Goal: Browse casually

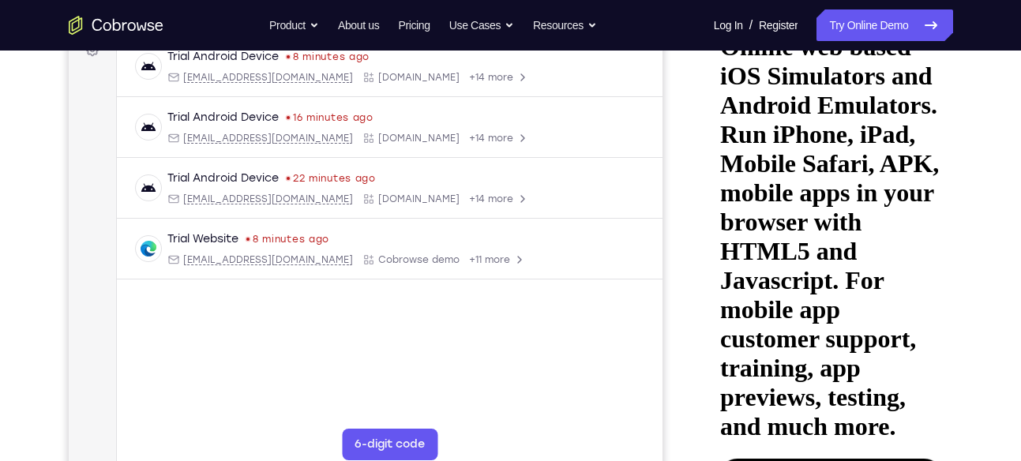
scroll to position [276, 0]
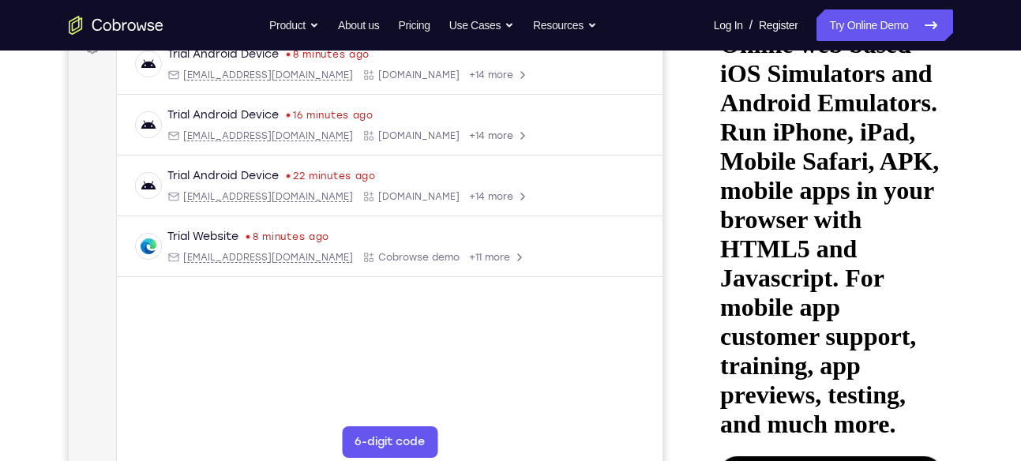
scroll to position [250, 0]
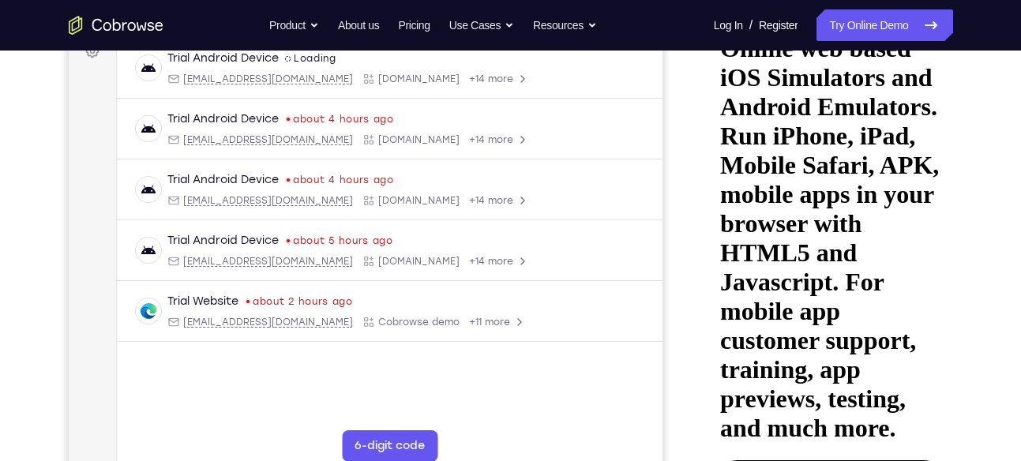
drag, startPoint x: 111, startPoint y: 449, endPoint x: 113, endPoint y: 436, distance: 13.5
click at [676, 333] on div "Your Support Agent Your Customer Web iOS Android" at bounding box center [511, 193] width 884 height 584
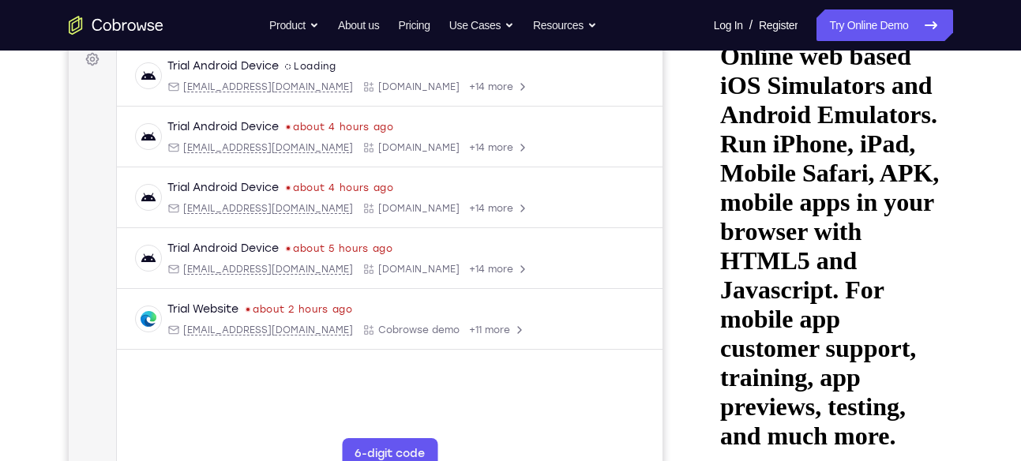
scroll to position [235, 0]
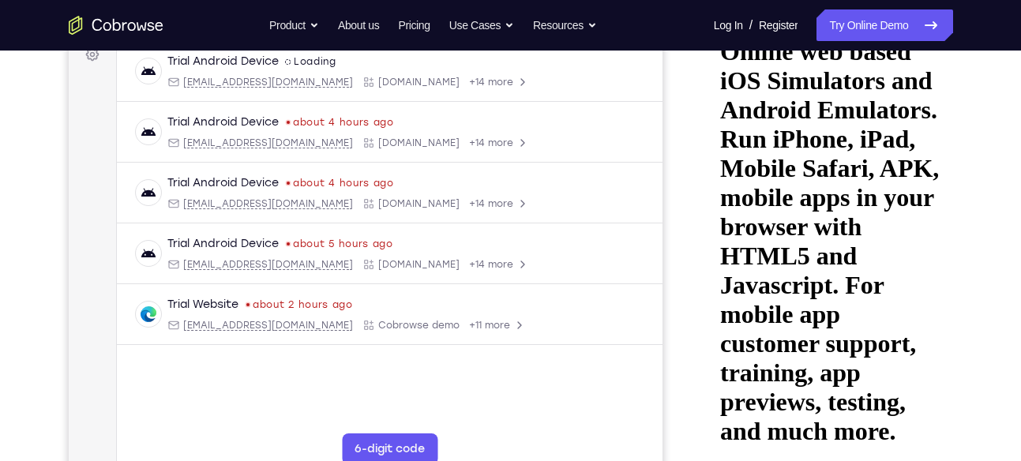
scroll to position [248, 0]
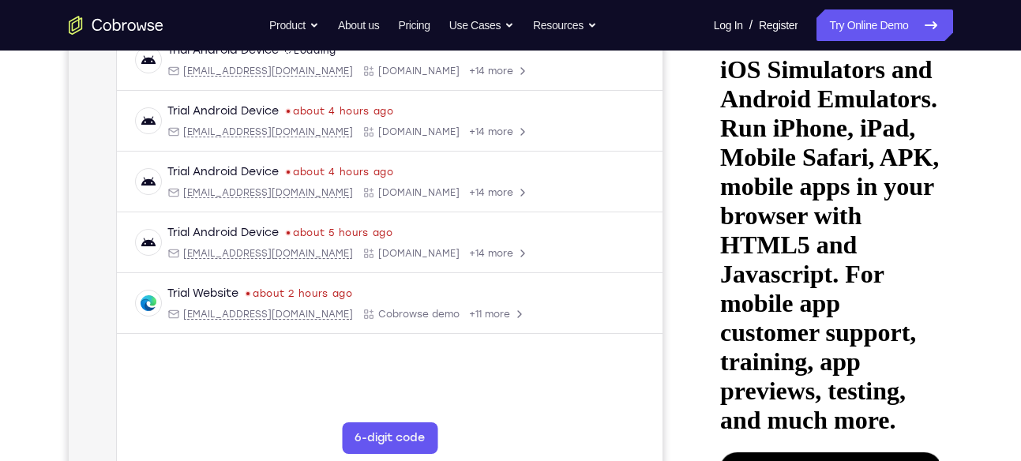
scroll to position [259, 0]
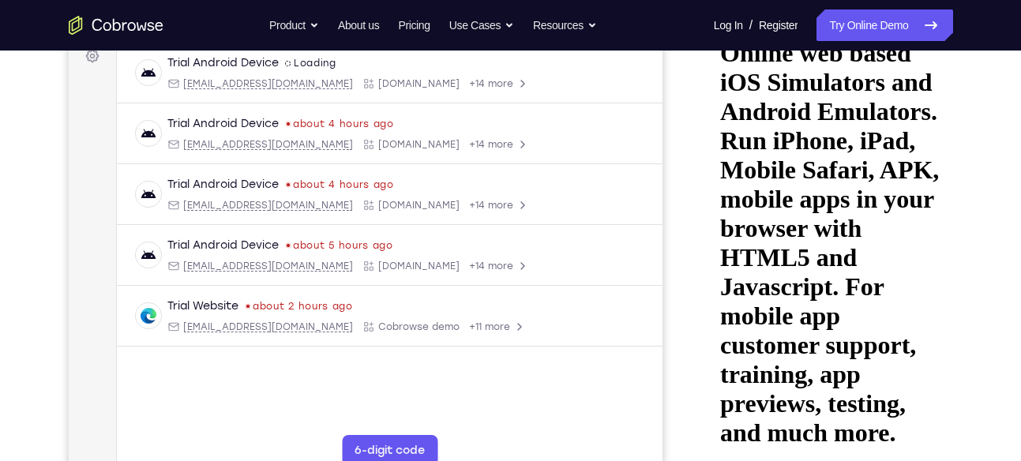
scroll to position [252, 0]
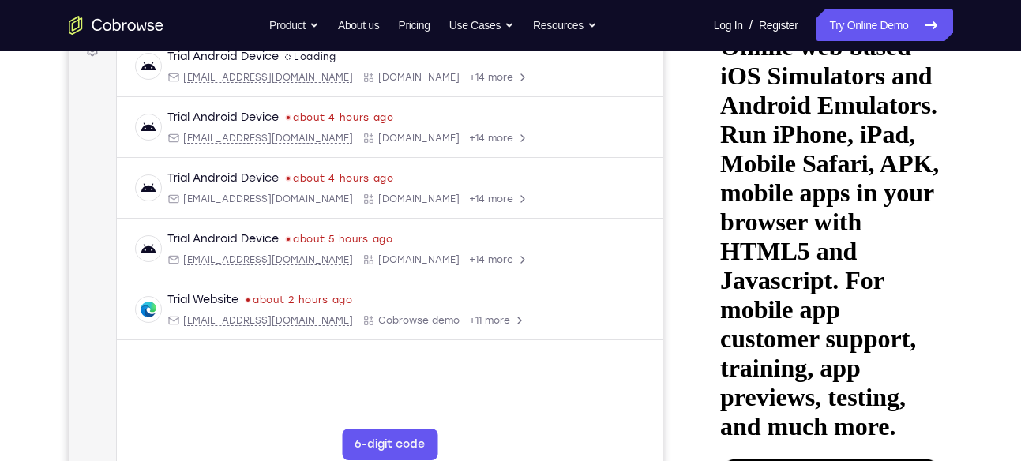
drag, startPoint x: 826, startPoint y: 169, endPoint x: 824, endPoint y: 354, distance: 184.8
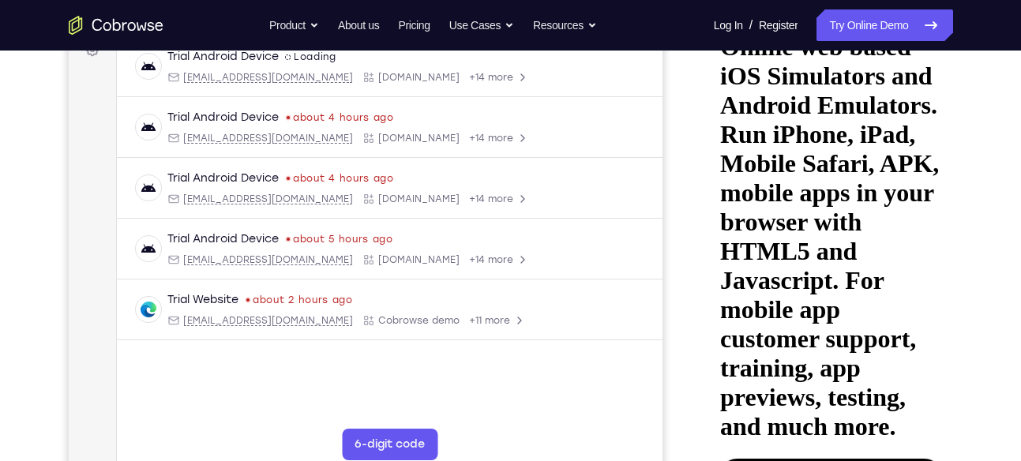
drag, startPoint x: 805, startPoint y: 178, endPoint x: 815, endPoint y: 431, distance: 252.9
drag, startPoint x: 823, startPoint y: 152, endPoint x: 824, endPoint y: 374, distance: 221.9
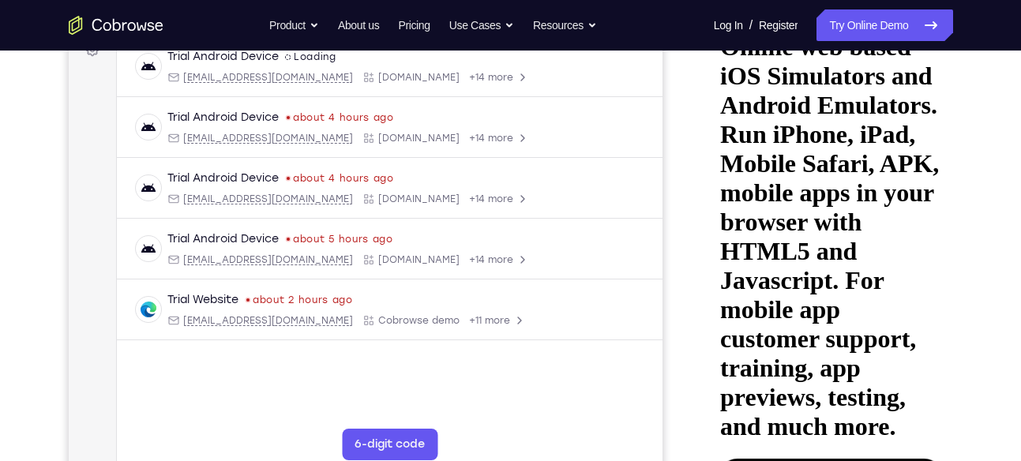
drag, startPoint x: 830, startPoint y: 342, endPoint x: 830, endPoint y: -12, distance: 353.8
click at [830, 9] on html "Online web based iOS Simulators and Android Emulators. Run iPhone, iPad, Mobile…" at bounding box center [826, 252] width 225 height 486
drag, startPoint x: 832, startPoint y: 350, endPoint x: 825, endPoint y: 112, distance: 237.8
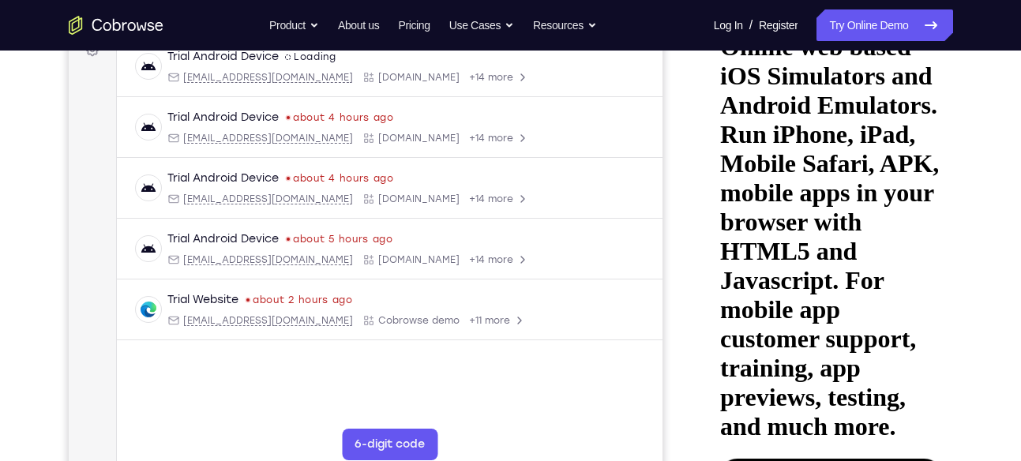
drag, startPoint x: 834, startPoint y: 328, endPoint x: 821, endPoint y: 100, distance: 228.6
drag, startPoint x: 824, startPoint y: 351, endPoint x: 824, endPoint y: 69, distance: 281.1
drag, startPoint x: 834, startPoint y: 362, endPoint x: 823, endPoint y: 110, distance: 252.2
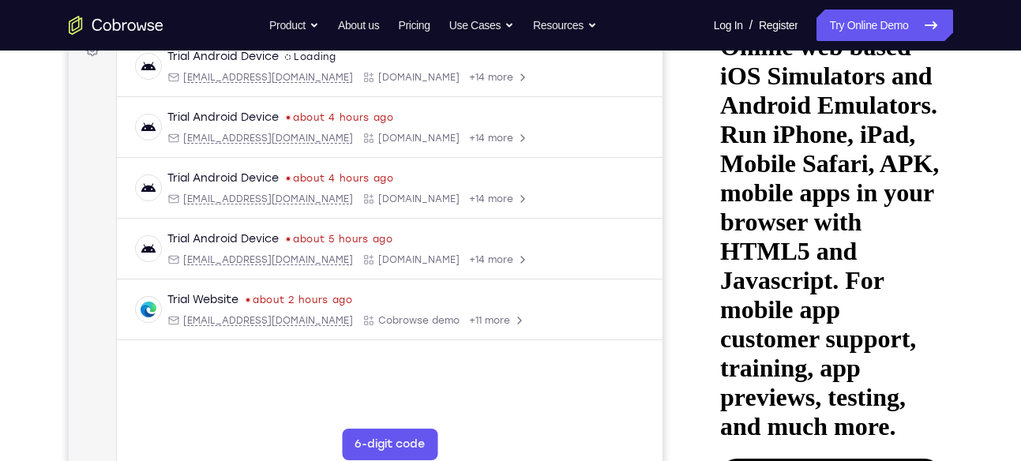
drag, startPoint x: 832, startPoint y: 355, endPoint x: 820, endPoint y: 102, distance: 253.8
drag, startPoint x: 824, startPoint y: 355, endPoint x: 804, endPoint y: 92, distance: 263.7
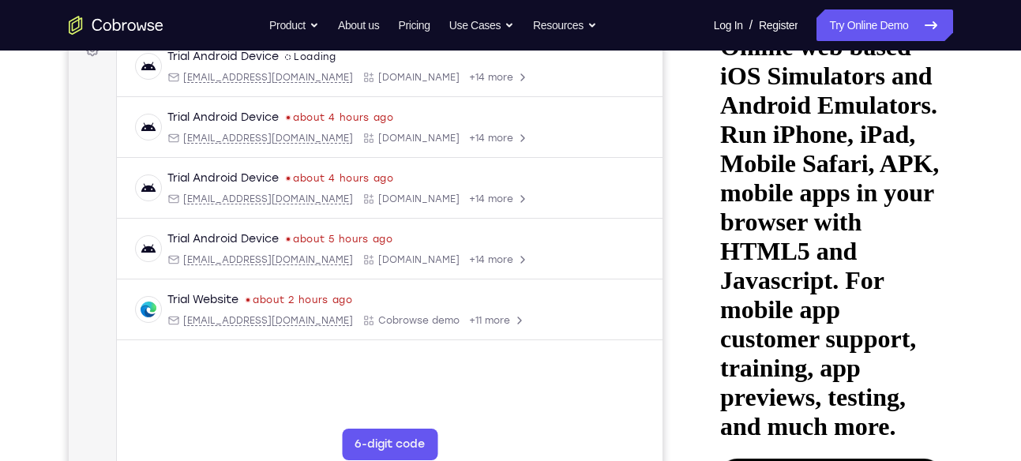
drag, startPoint x: 832, startPoint y: 362, endPoint x: 815, endPoint y: 124, distance: 238.3
drag, startPoint x: 848, startPoint y: 306, endPoint x: 843, endPoint y: 141, distance: 165.1
drag, startPoint x: 834, startPoint y: 379, endPoint x: 855, endPoint y: 83, distance: 296.9
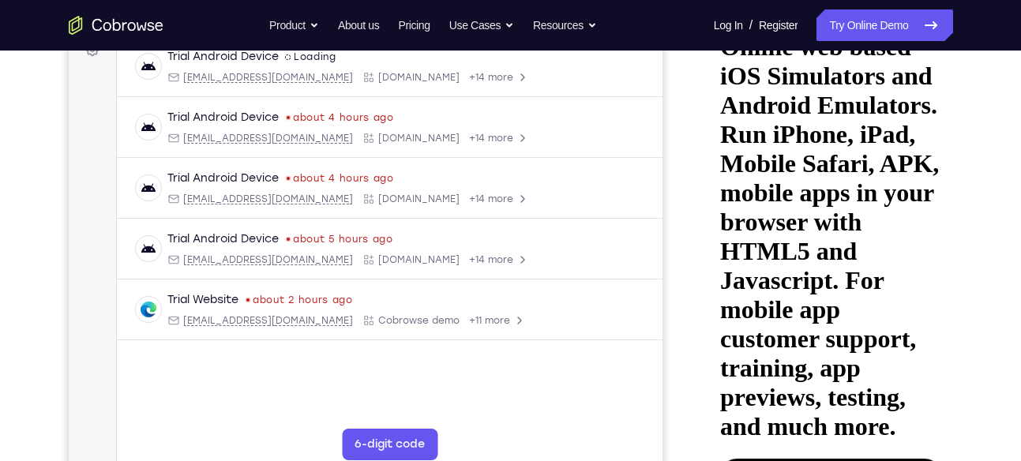
drag, startPoint x: 836, startPoint y: 356, endPoint x: 827, endPoint y: 54, distance: 302.6
drag, startPoint x: 832, startPoint y: 388, endPoint x: 821, endPoint y: 147, distance: 241.1
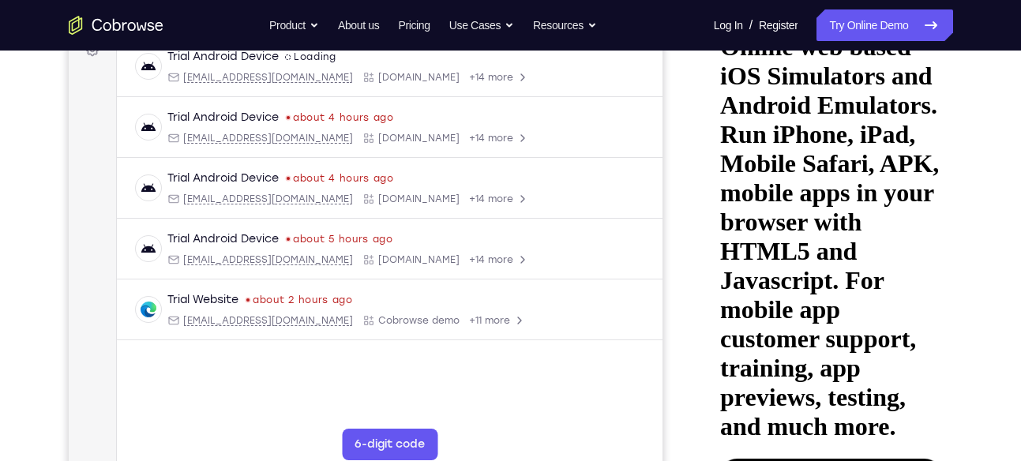
drag, startPoint x: 844, startPoint y: 327, endPoint x: 828, endPoint y: 75, distance: 252.4
drag, startPoint x: 804, startPoint y: 332, endPoint x: 821, endPoint y: 112, distance: 221.0
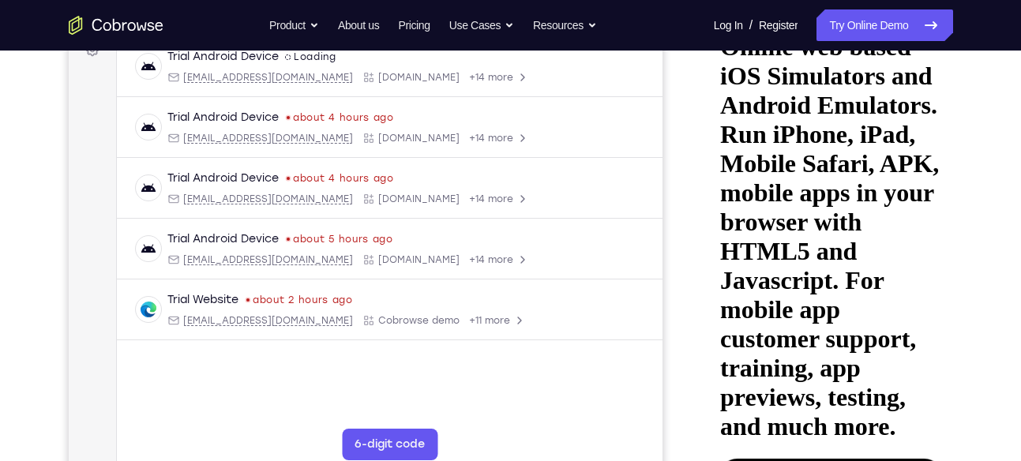
drag, startPoint x: 828, startPoint y: 355, endPoint x: 816, endPoint y: 57, distance: 298.8
drag, startPoint x: 806, startPoint y: 329, endPoint x: 796, endPoint y: 3, distance: 325.5
click at [796, 9] on html "Online web based iOS Simulators and Android Emulators. Run iPhone, iPad, Mobile…" at bounding box center [826, 252] width 225 height 486
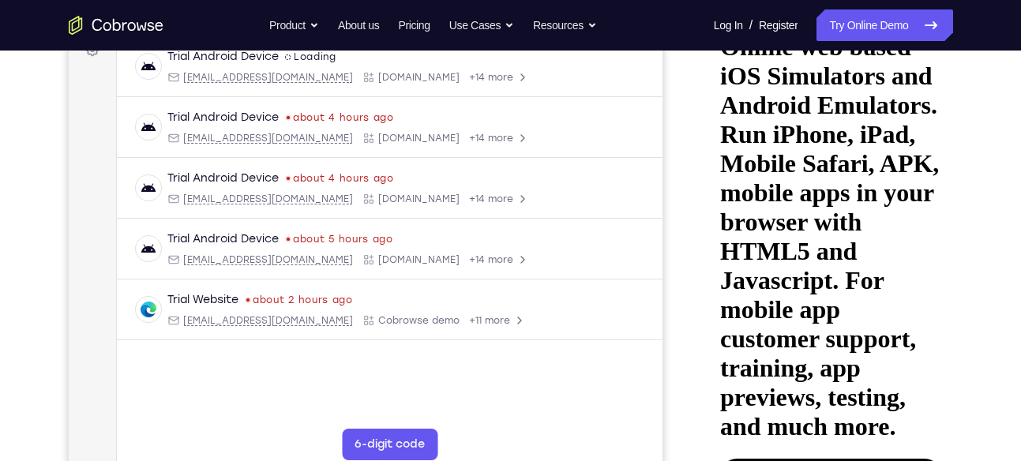
drag, startPoint x: 795, startPoint y: 100, endPoint x: 796, endPoint y: 345, distance: 244.8
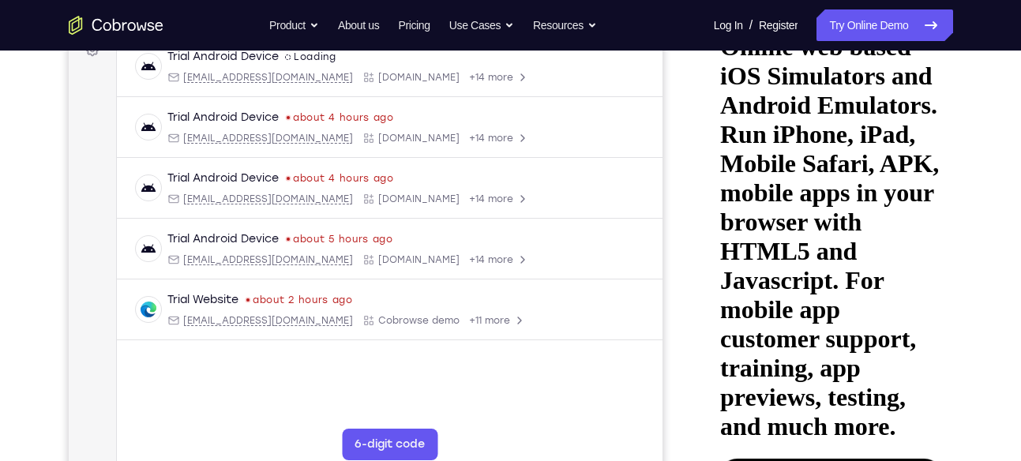
drag, startPoint x: 888, startPoint y: 328, endPoint x: 884, endPoint y: 242, distance: 85.3
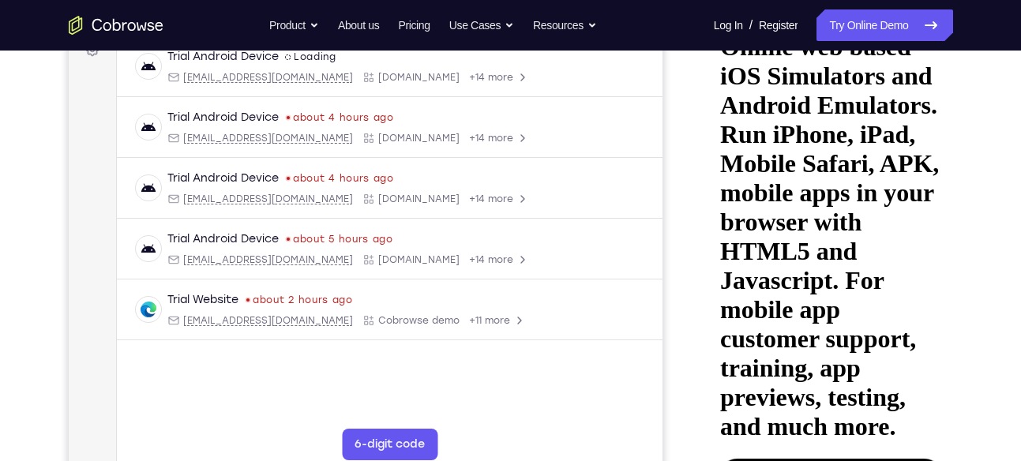
drag, startPoint x: 826, startPoint y: 376, endPoint x: 832, endPoint y: 114, distance: 262.3
drag, startPoint x: 841, startPoint y: 374, endPoint x: 839, endPoint y: 77, distance: 297.7
drag, startPoint x: 820, startPoint y: 378, endPoint x: 813, endPoint y: 139, distance: 239.4
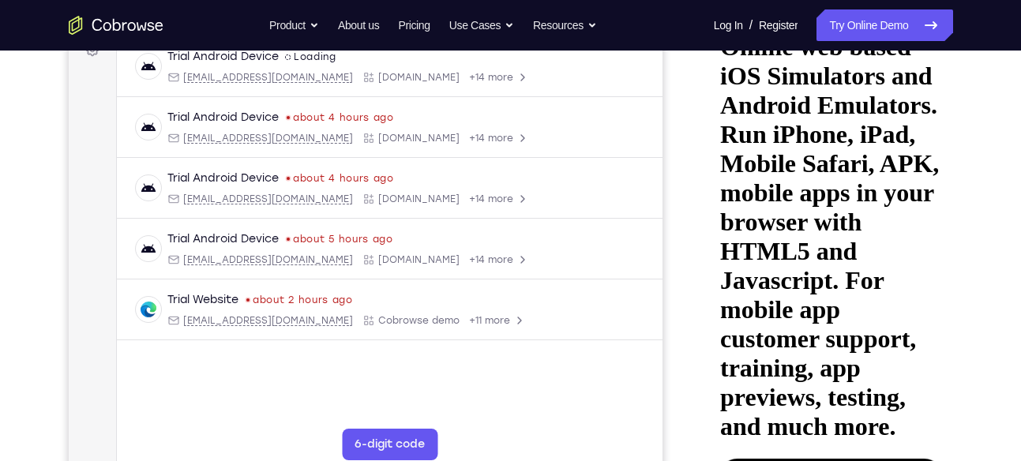
drag, startPoint x: 817, startPoint y: 317, endPoint x: 813, endPoint y: 193, distance: 124.9
drag, startPoint x: 840, startPoint y: 406, endPoint x: 848, endPoint y: 145, distance: 261.5
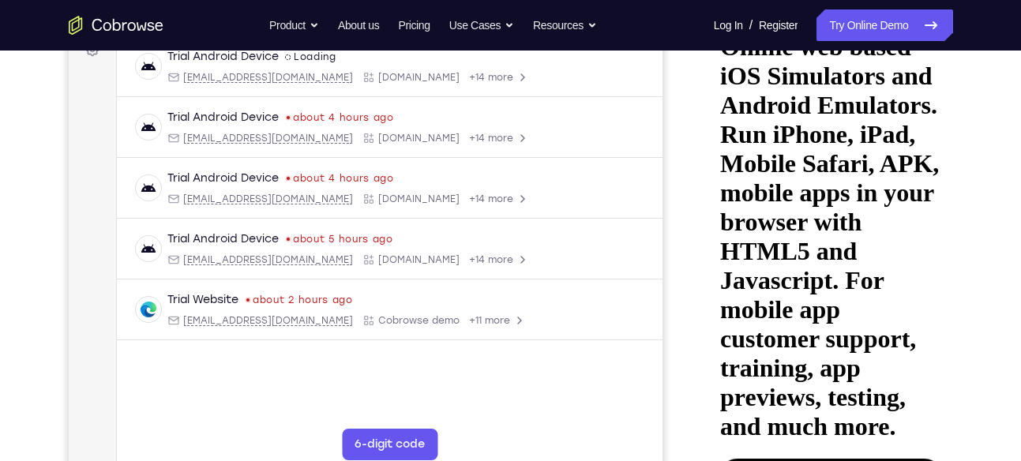
drag, startPoint x: 841, startPoint y: 360, endPoint x: 835, endPoint y: -27, distance: 387.0
click at [835, 9] on html "Online web based iOS Simulators and Android Emulators. Run iPhone, iPad, Mobile…" at bounding box center [826, 252] width 225 height 486
drag, startPoint x: 824, startPoint y: 389, endPoint x: 826, endPoint y: 192, distance: 196.7
drag, startPoint x: 835, startPoint y: 377, endPoint x: 855, endPoint y: 94, distance: 283.5
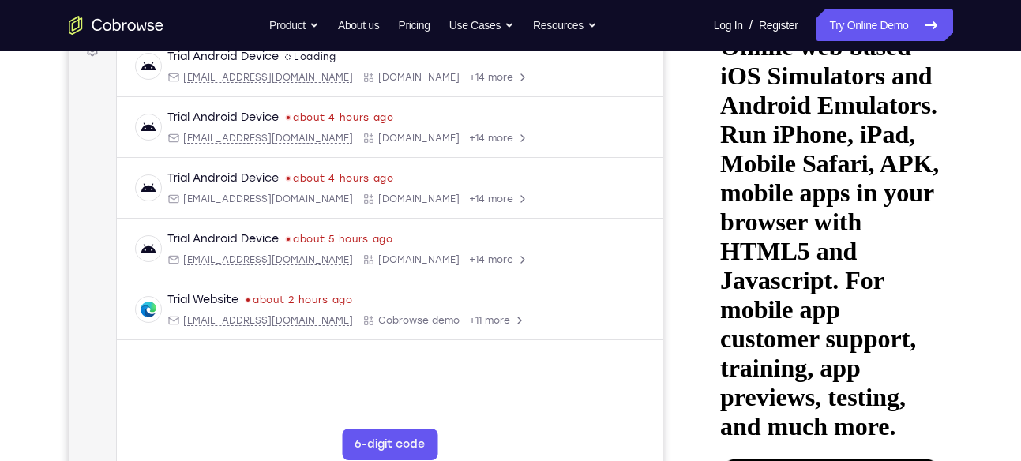
drag, startPoint x: 844, startPoint y: 330, endPoint x: 844, endPoint y: 28, distance: 302.5
drag, startPoint x: 847, startPoint y: 332, endPoint x: 856, endPoint y: 28, distance: 304.2
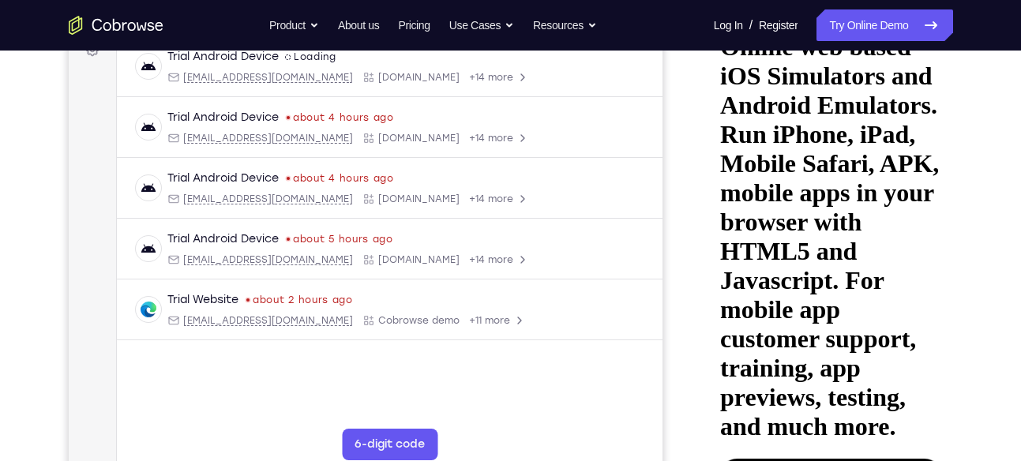
drag, startPoint x: 789, startPoint y: 293, endPoint x: 796, endPoint y: 171, distance: 121.8
drag, startPoint x: 821, startPoint y: 329, endPoint x: 821, endPoint y: 205, distance: 123.2
